Goal: Task Accomplishment & Management: Complete application form

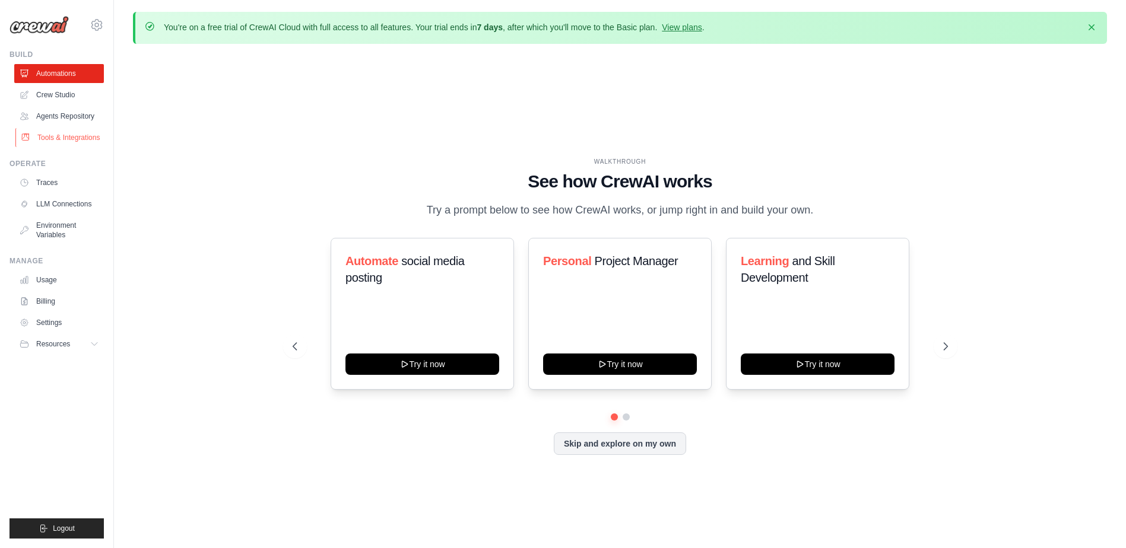
click at [58, 144] on link "Tools & Integrations" at bounding box center [60, 137] width 90 height 19
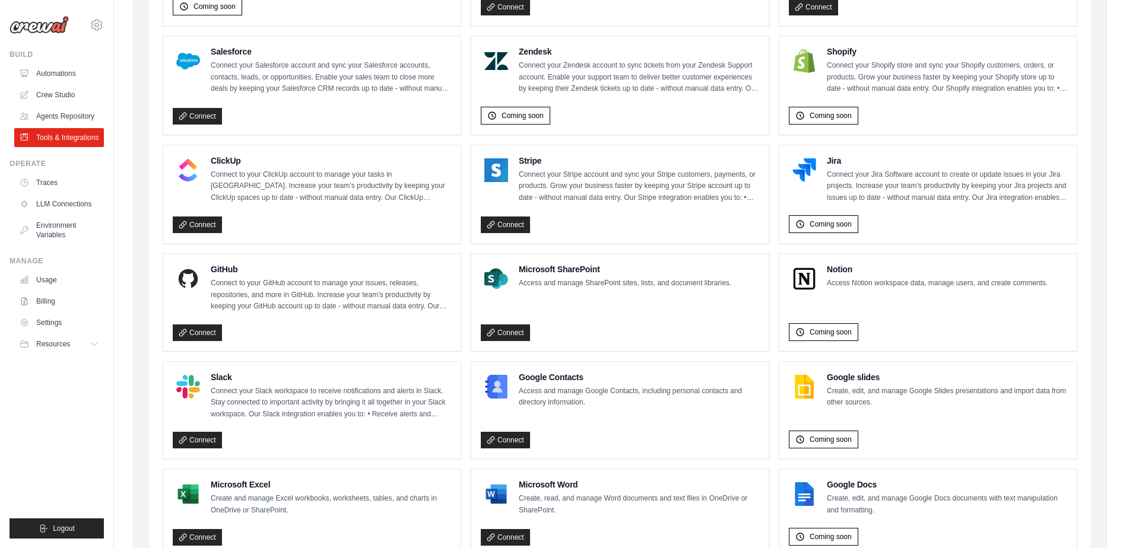
scroll to position [593, 0]
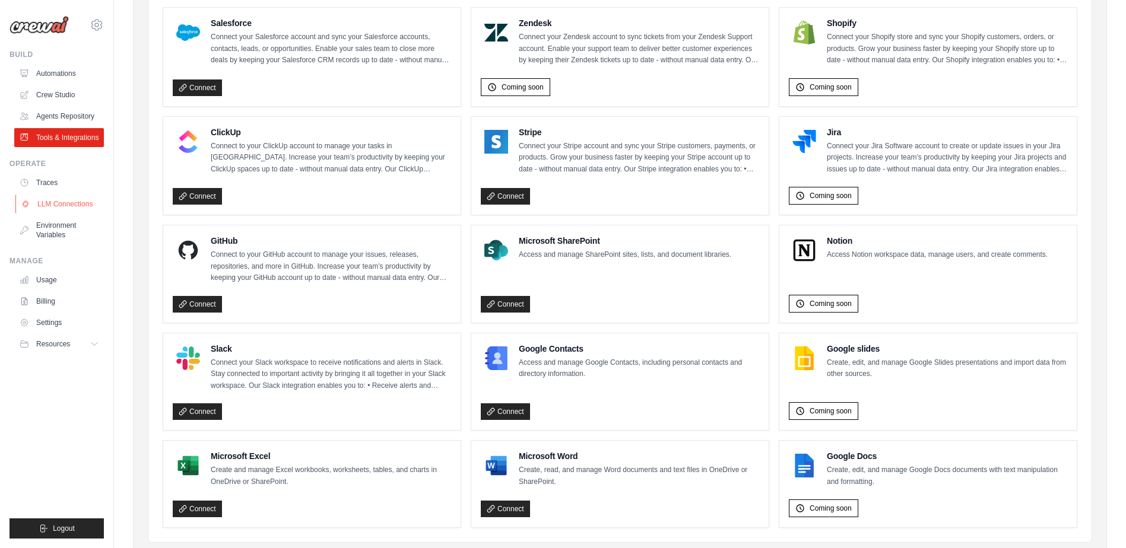
click at [63, 214] on link "LLM Connections" at bounding box center [60, 204] width 90 height 19
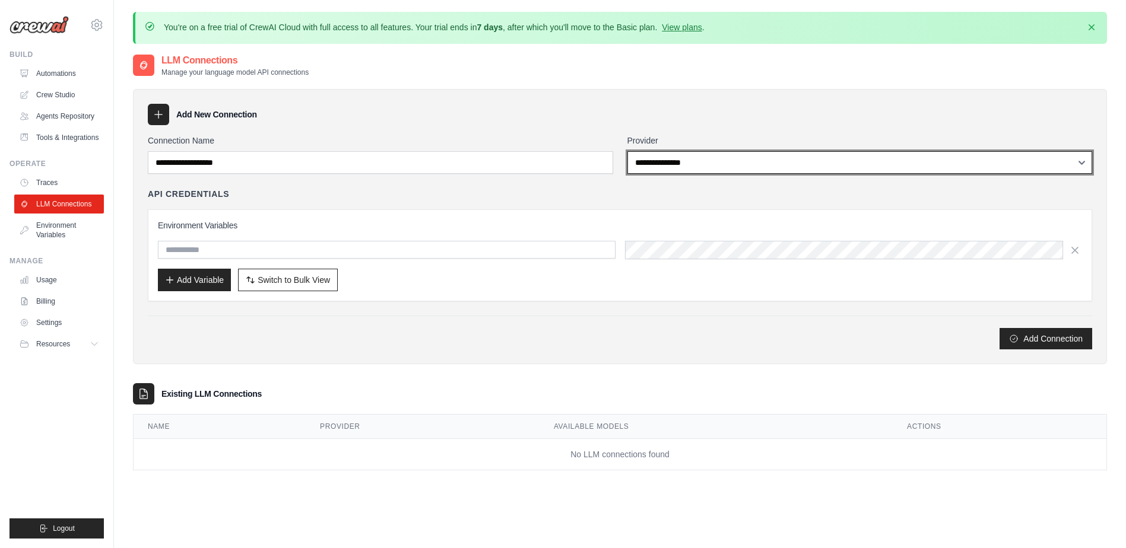
click at [670, 166] on select "**********" at bounding box center [859, 162] width 465 height 23
select select "******"
click at [627, 151] on select "**********" at bounding box center [859, 162] width 465 height 23
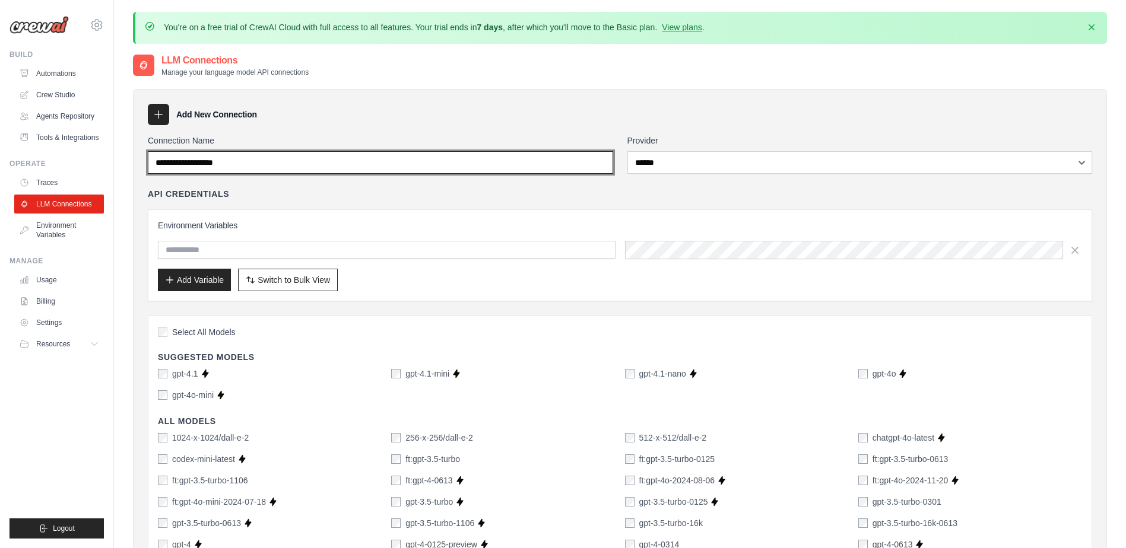
click at [316, 170] on input "Connection Name" at bounding box center [380, 162] width 465 height 23
type input "**********"
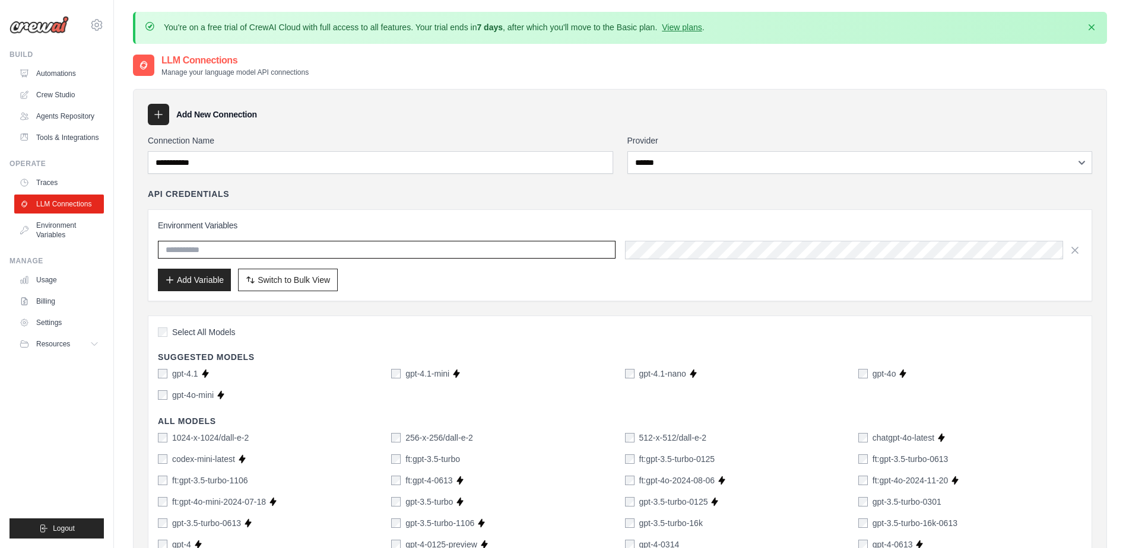
click at [227, 250] on input "text" at bounding box center [386, 250] width 457 height 18
click at [1088, 26] on icon "button" at bounding box center [1091, 27] width 12 height 12
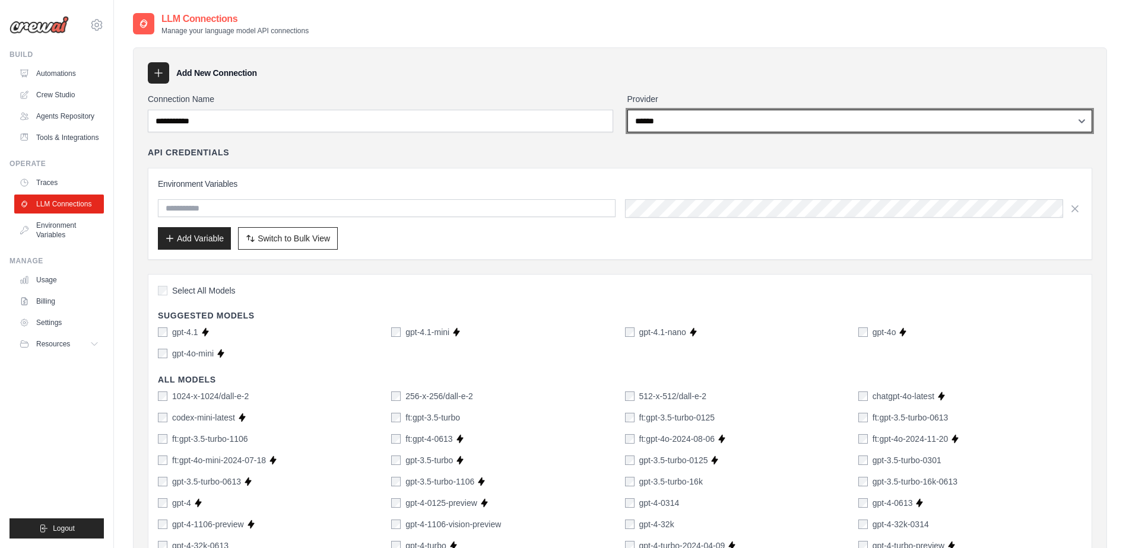
click at [711, 126] on select "**********" at bounding box center [859, 121] width 465 height 23
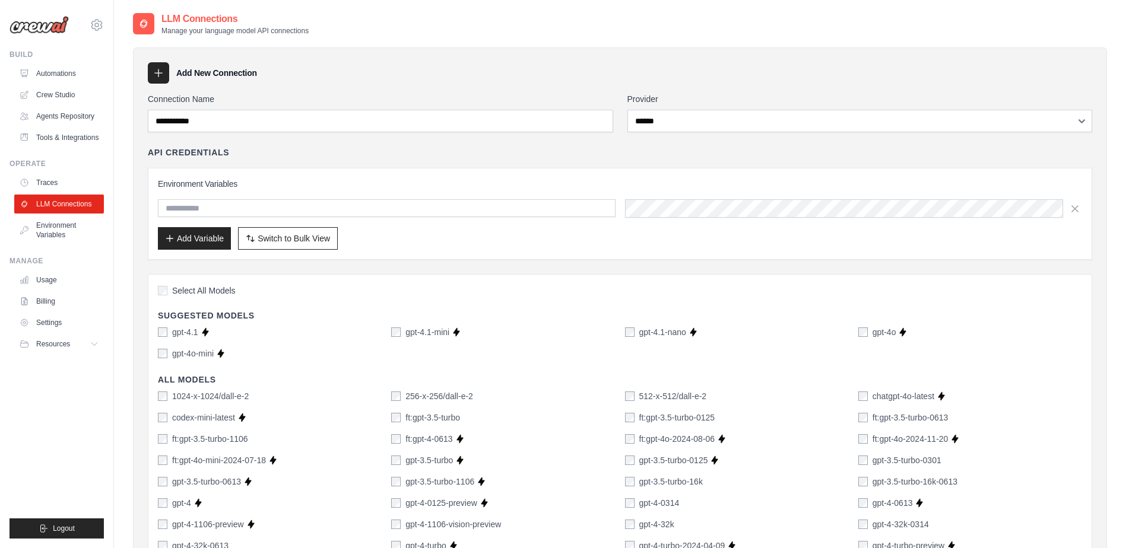
click at [159, 69] on icon at bounding box center [158, 73] width 12 height 12
click at [159, 76] on icon at bounding box center [158, 73] width 12 height 12
click at [300, 238] on span "Switch to Bulk View" at bounding box center [294, 238] width 72 height 12
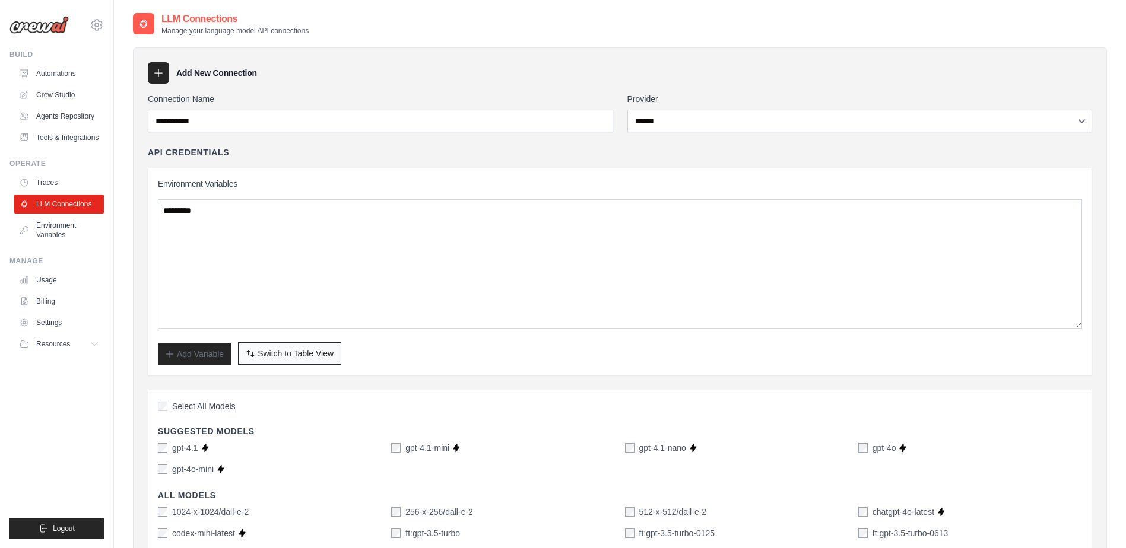
click at [310, 349] on span "Switch to Table View" at bounding box center [296, 354] width 76 height 12
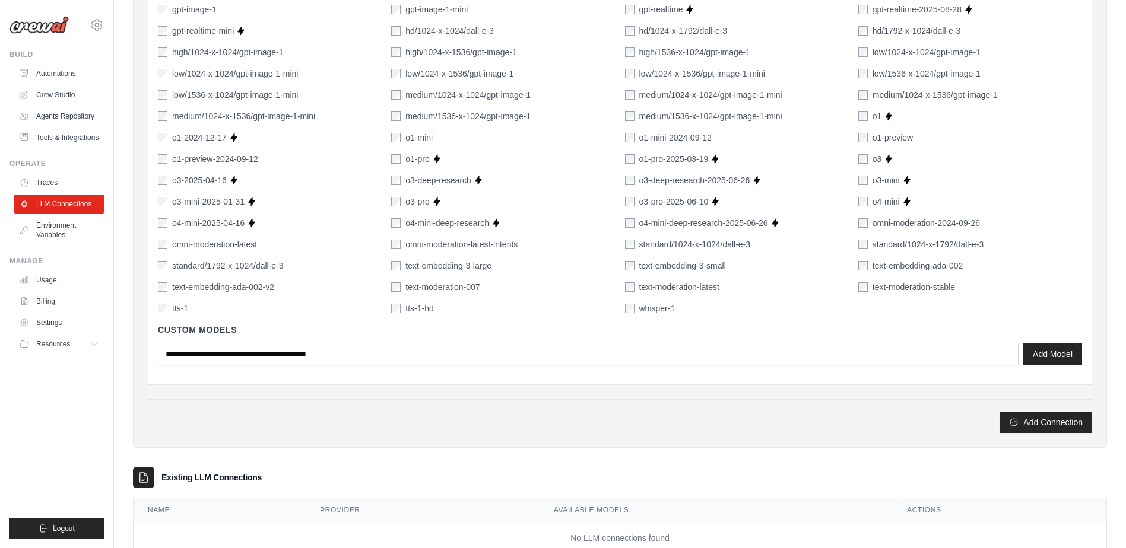
scroll to position [780, 0]
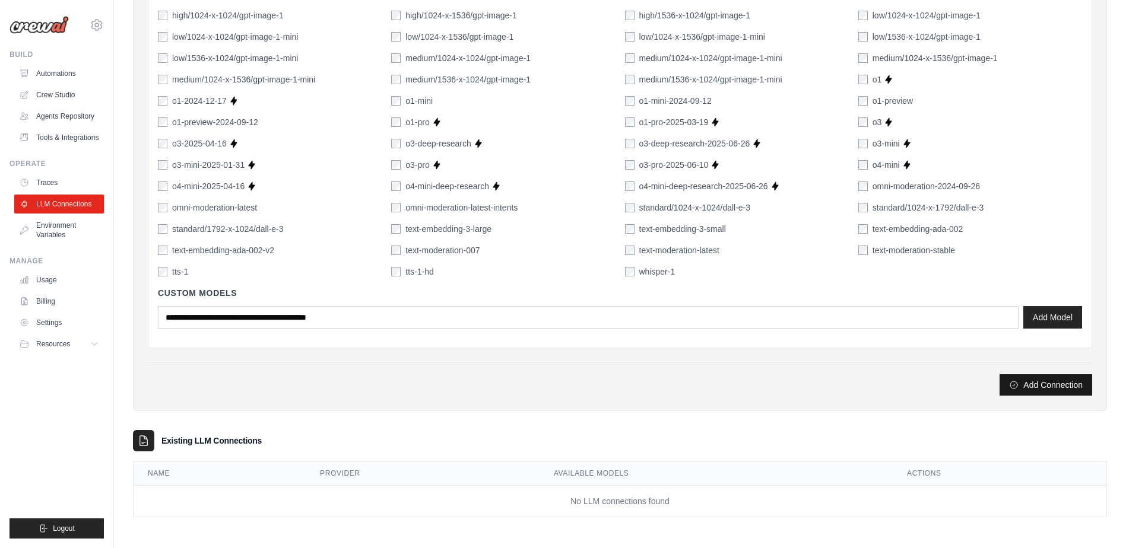
click at [1032, 383] on button "Add Connection" at bounding box center [1045, 384] width 93 height 21
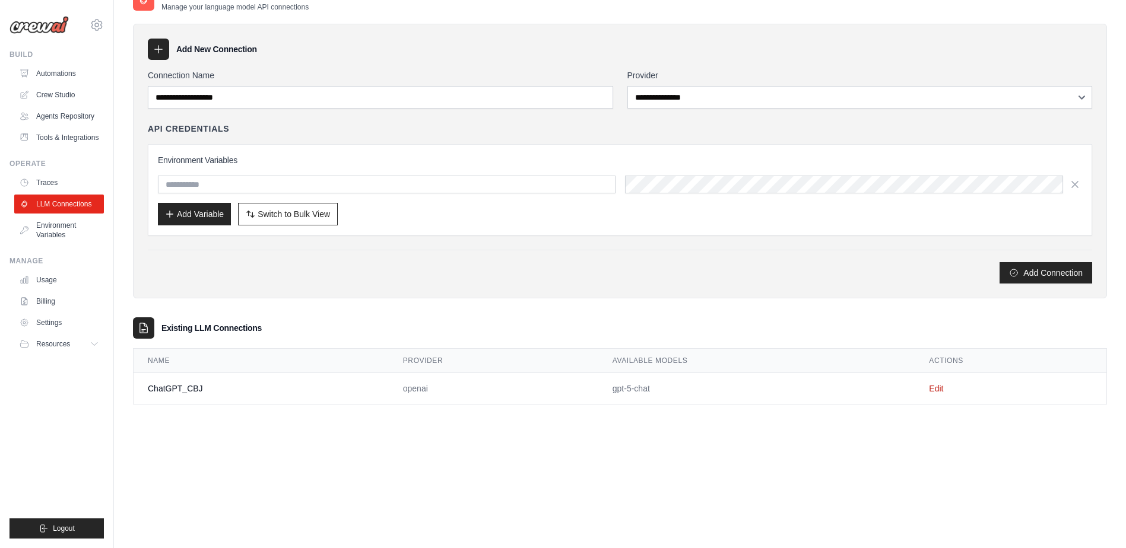
scroll to position [0, 0]
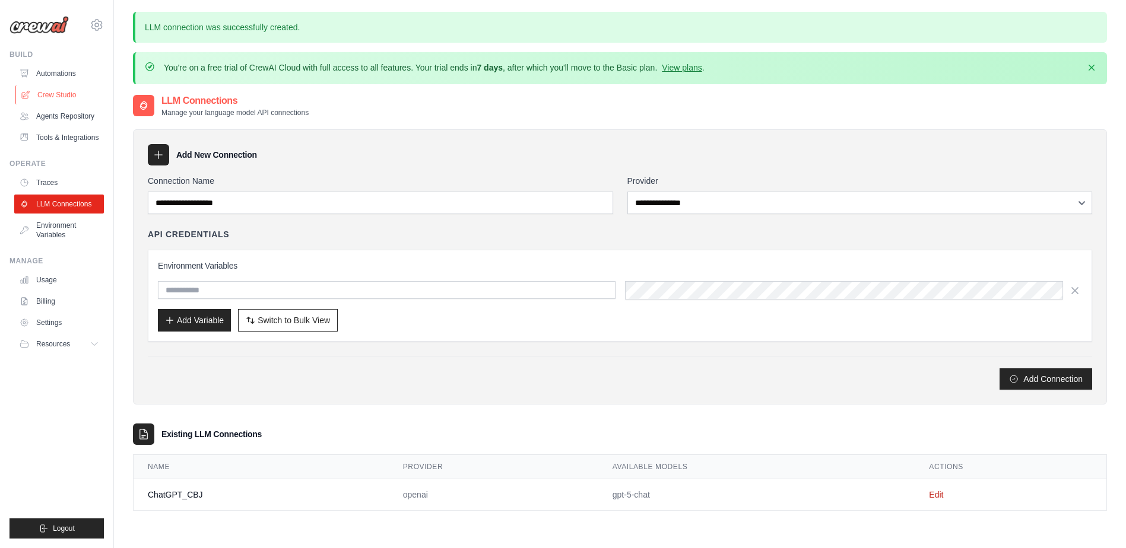
click at [77, 93] on link "Crew Studio" at bounding box center [60, 94] width 90 height 19
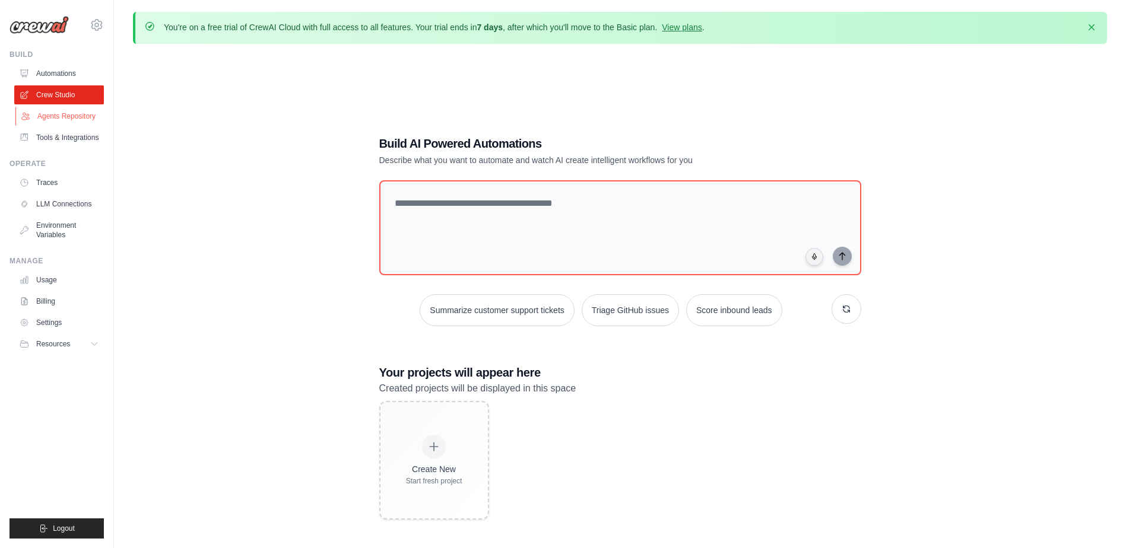
click at [87, 116] on link "Agents Repository" at bounding box center [60, 116] width 90 height 19
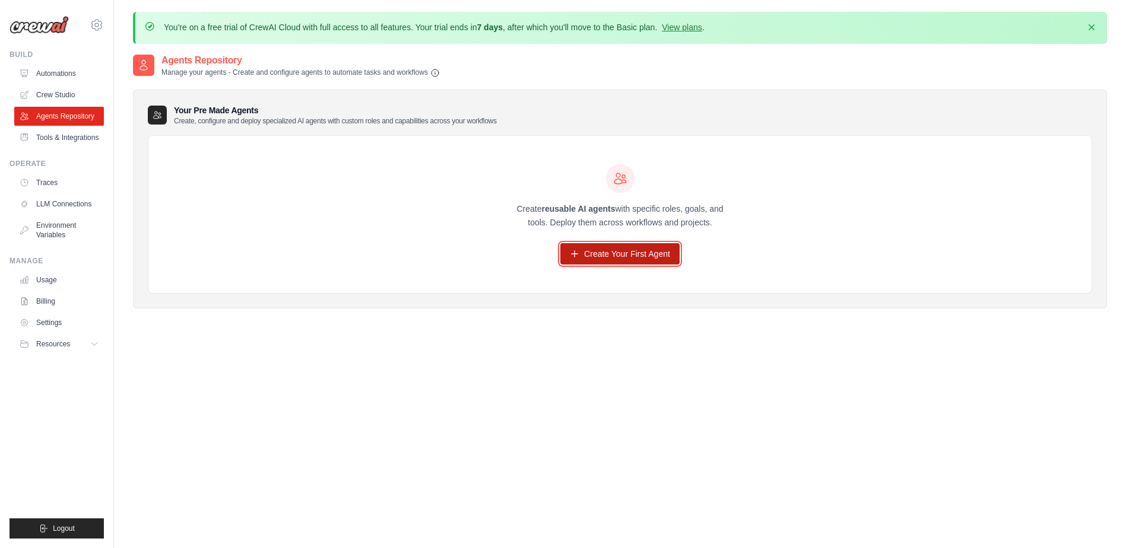
click at [602, 256] on link "Create Your First Agent" at bounding box center [619, 253] width 119 height 21
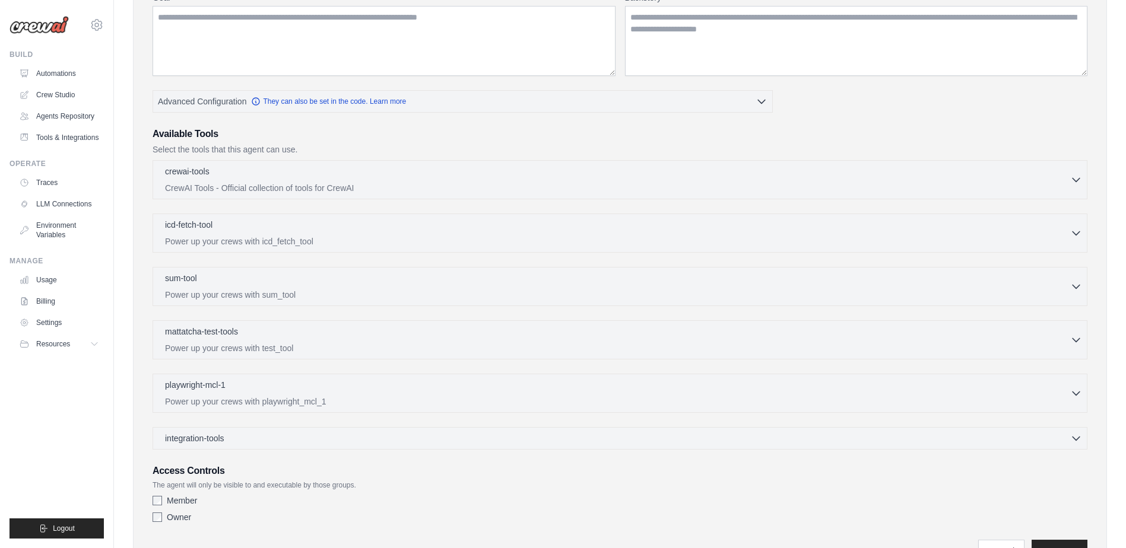
scroll to position [273, 0]
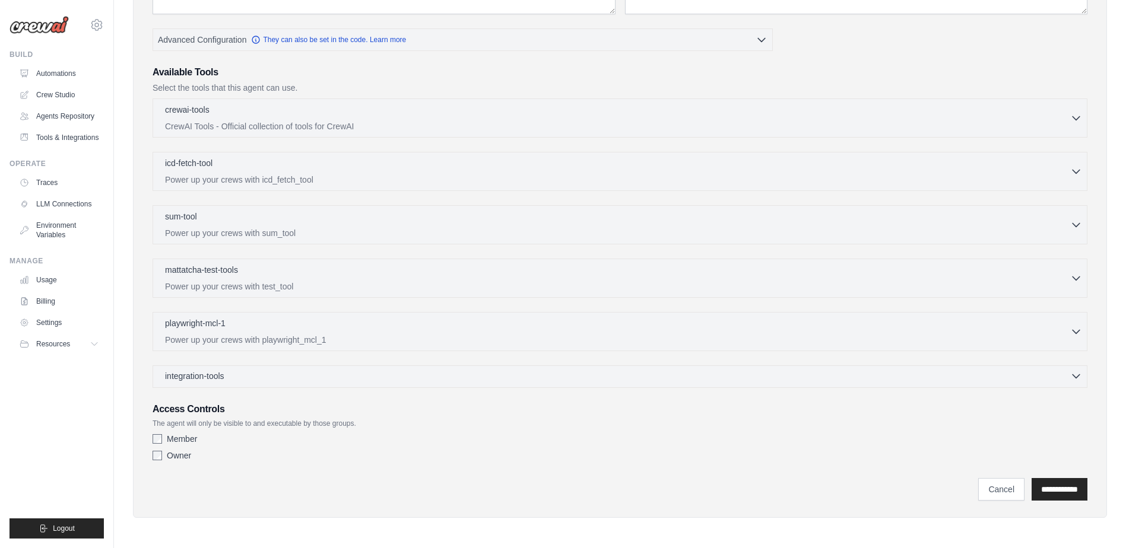
click at [1075, 373] on icon "button" at bounding box center [1076, 376] width 12 height 12
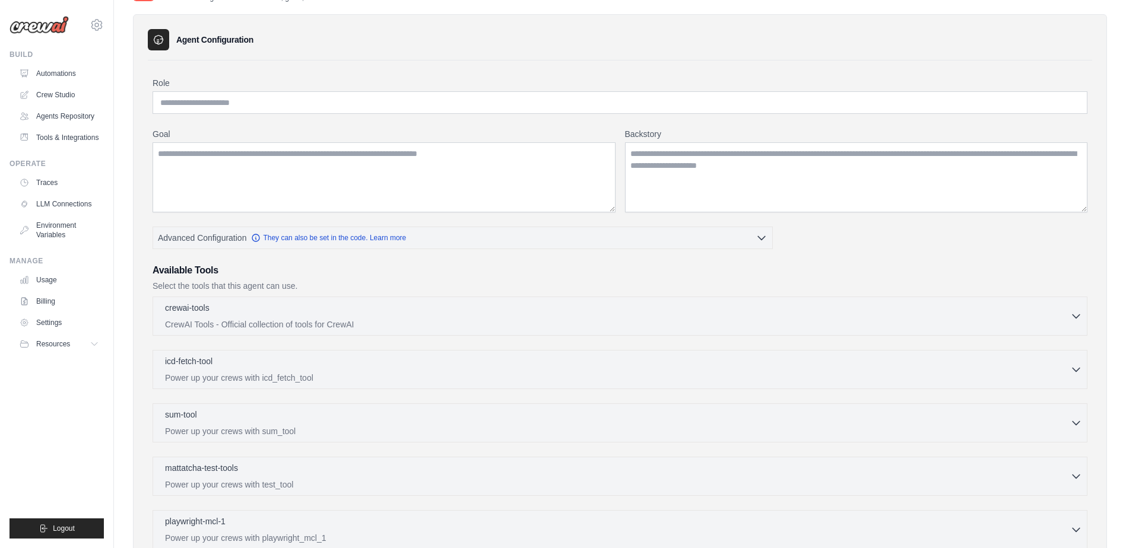
scroll to position [0, 0]
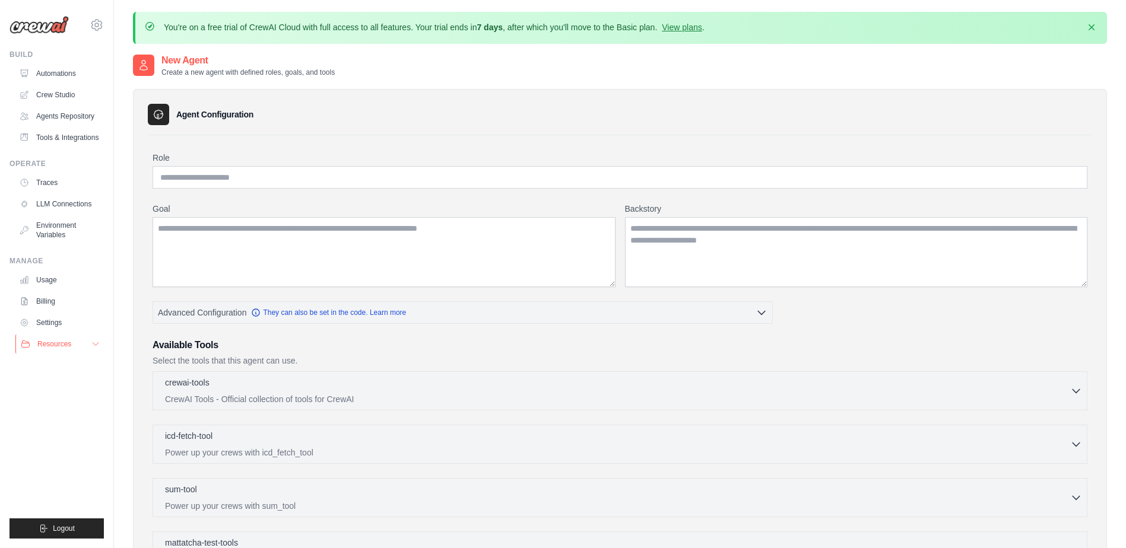
click at [74, 354] on button "Resources" at bounding box center [60, 344] width 90 height 19
click at [97, 28] on icon at bounding box center [97, 25] width 14 height 14
